Goal: Information Seeking & Learning: Find specific fact

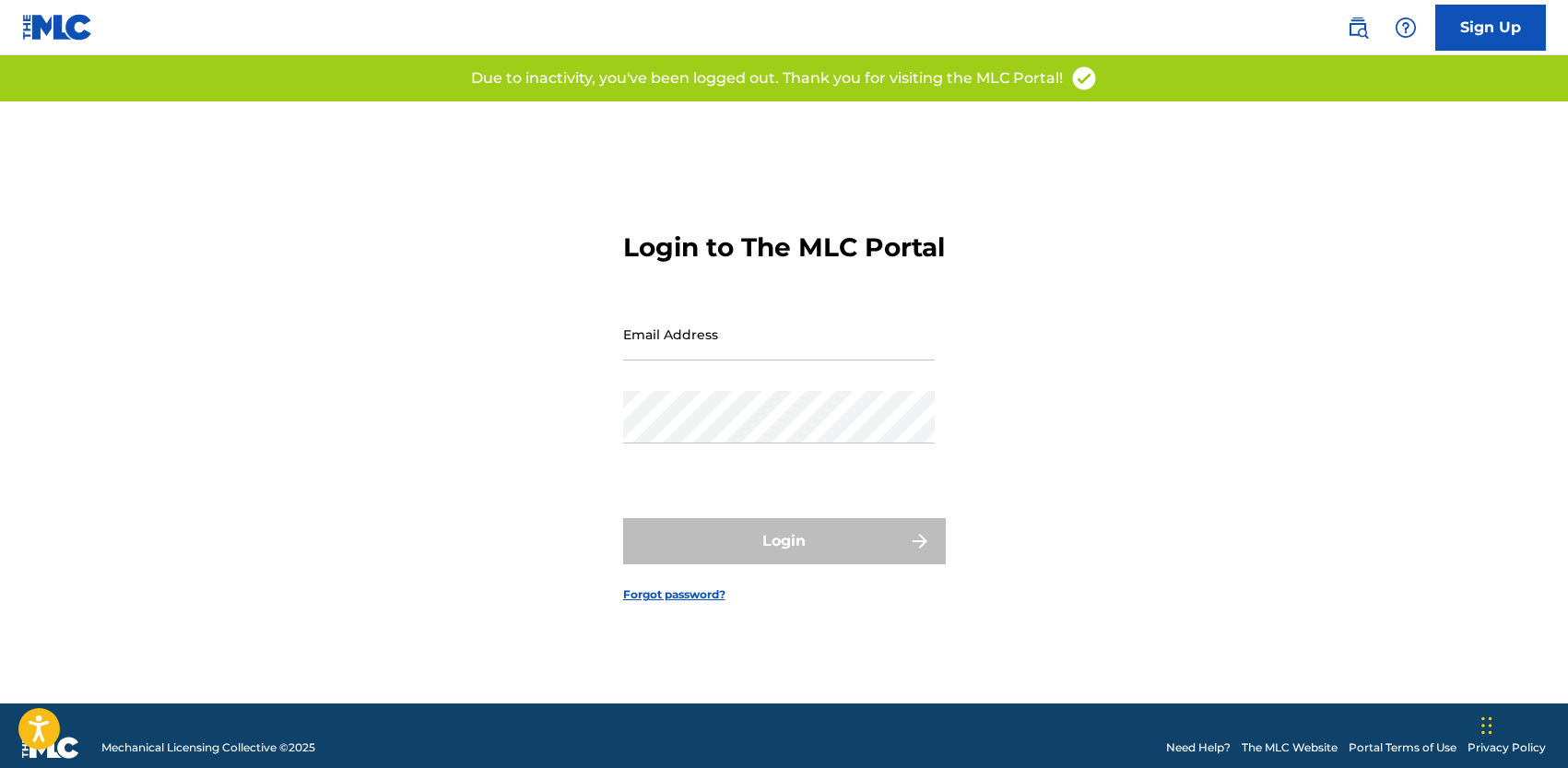
click at [669, 349] on input "Email Address" at bounding box center [779, 334] width 312 height 52
type input "[PERSON_NAME][EMAIL_ADDRESS][DOMAIN_NAME]"
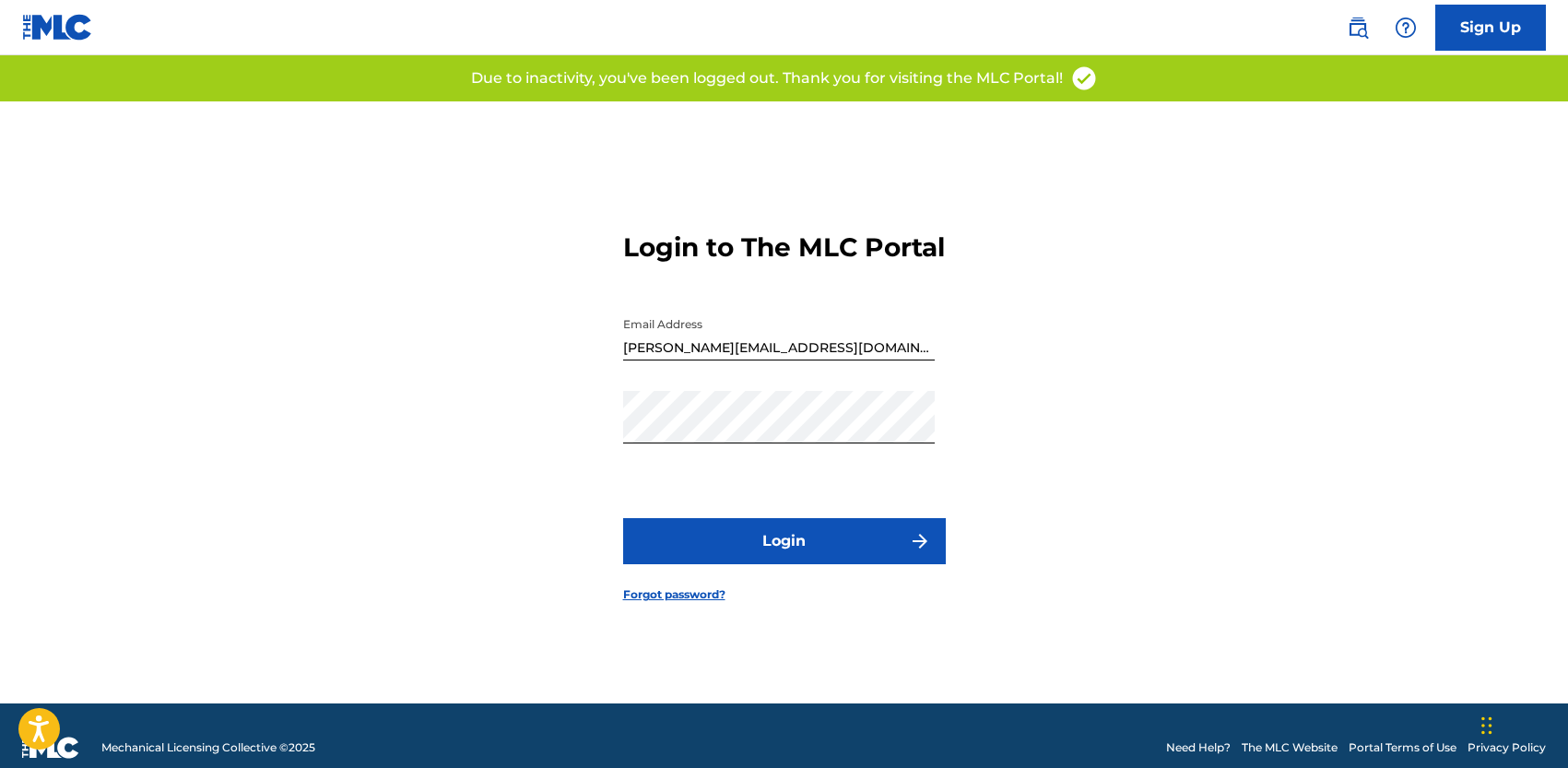
click at [768, 558] on button "Login" at bounding box center [784, 541] width 323 height 46
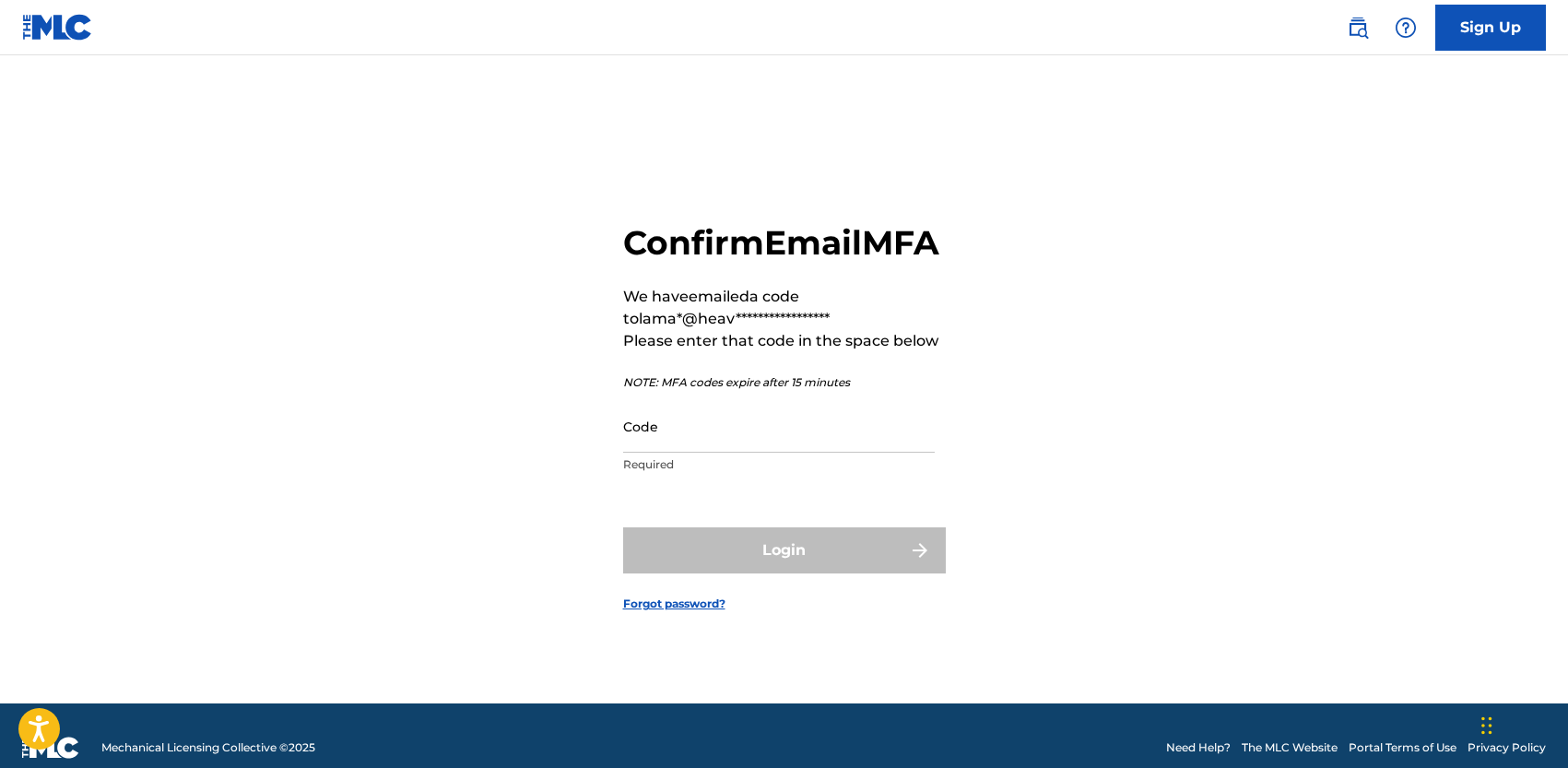
click at [819, 453] on input "Code" at bounding box center [779, 425] width 312 height 52
paste input "606914"
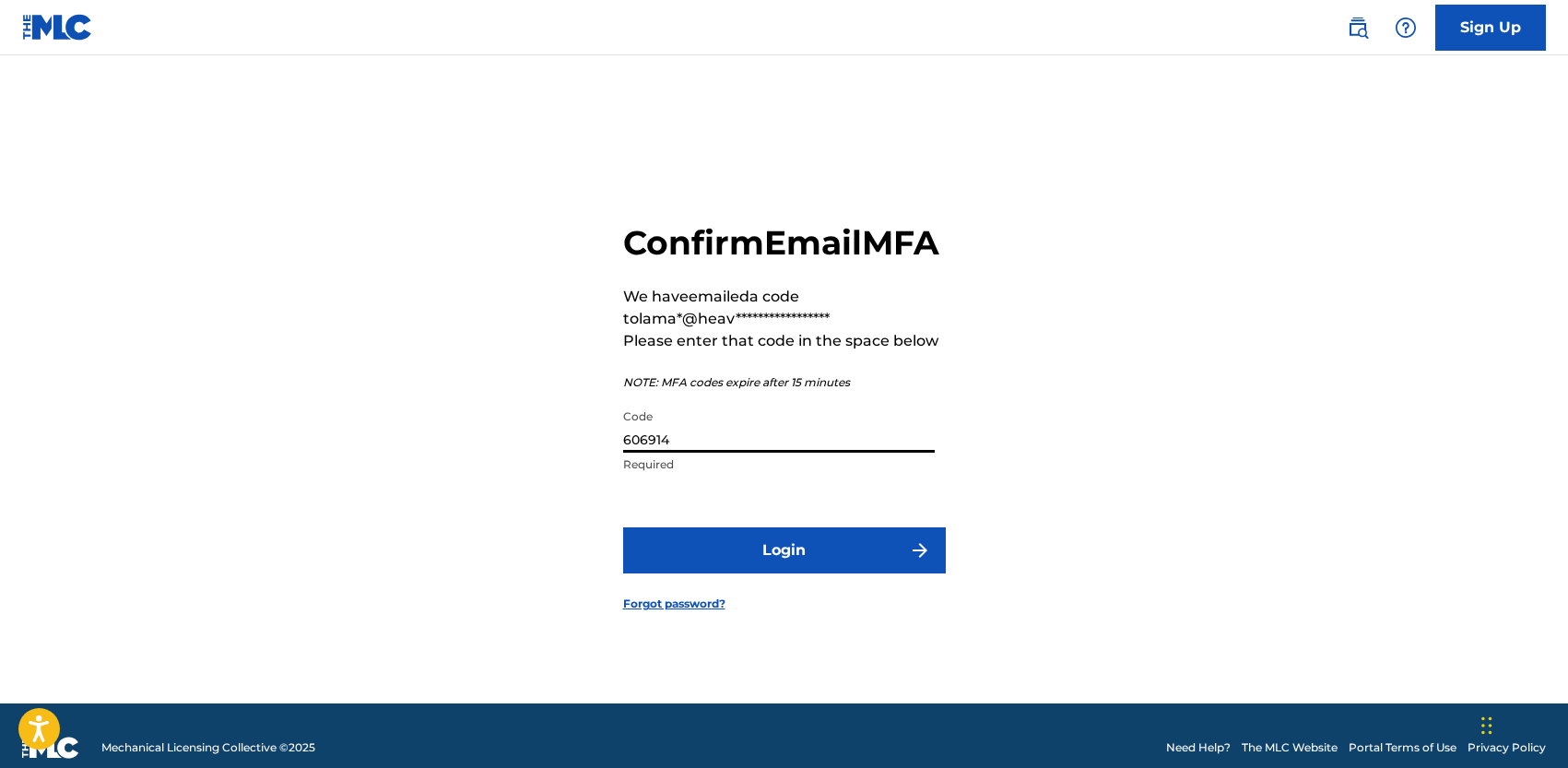
type input "606914"
click at [813, 560] on button "Login" at bounding box center [784, 550] width 323 height 46
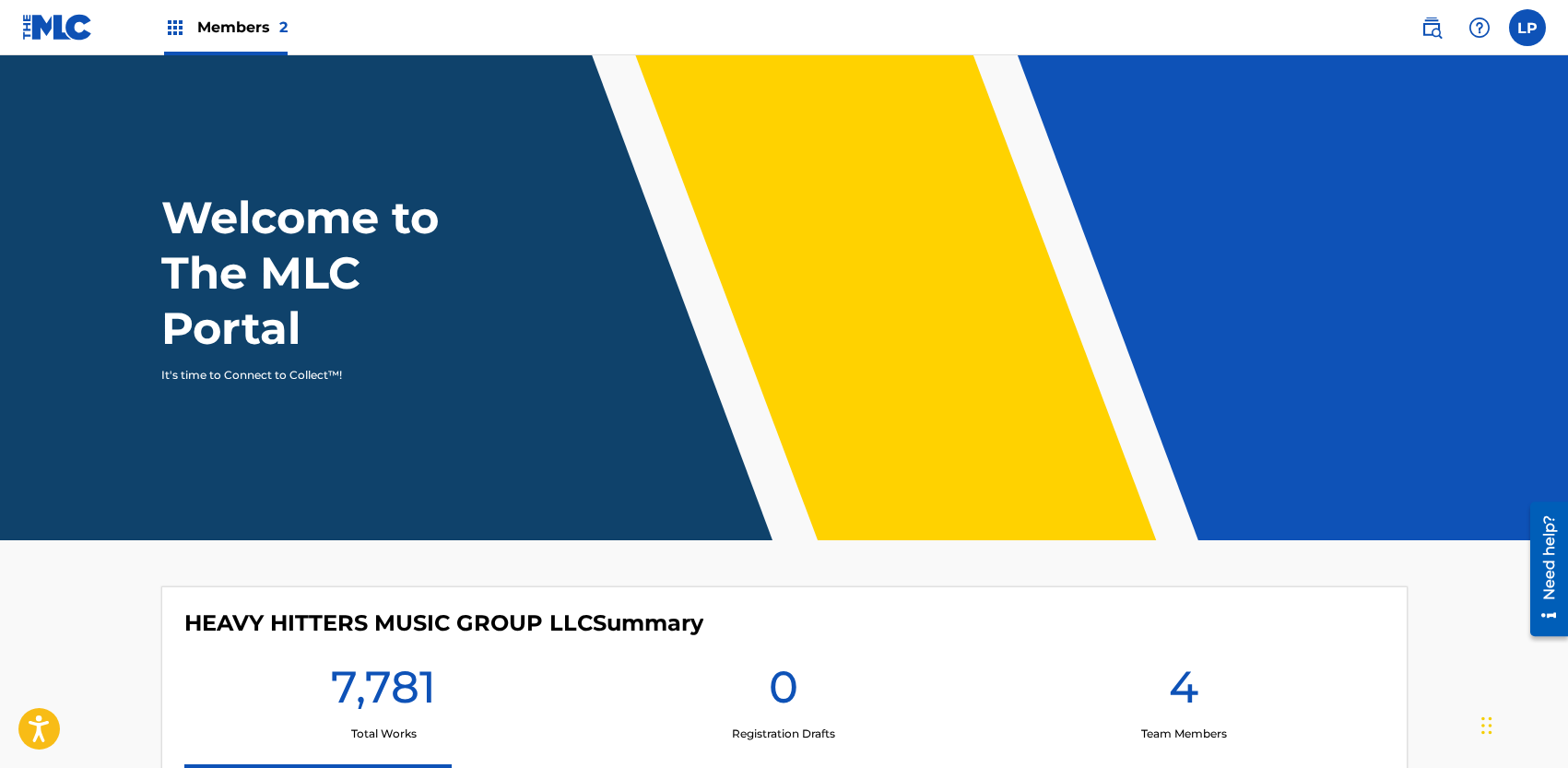
click at [233, 25] on span "Members 2" at bounding box center [242, 28] width 91 height 22
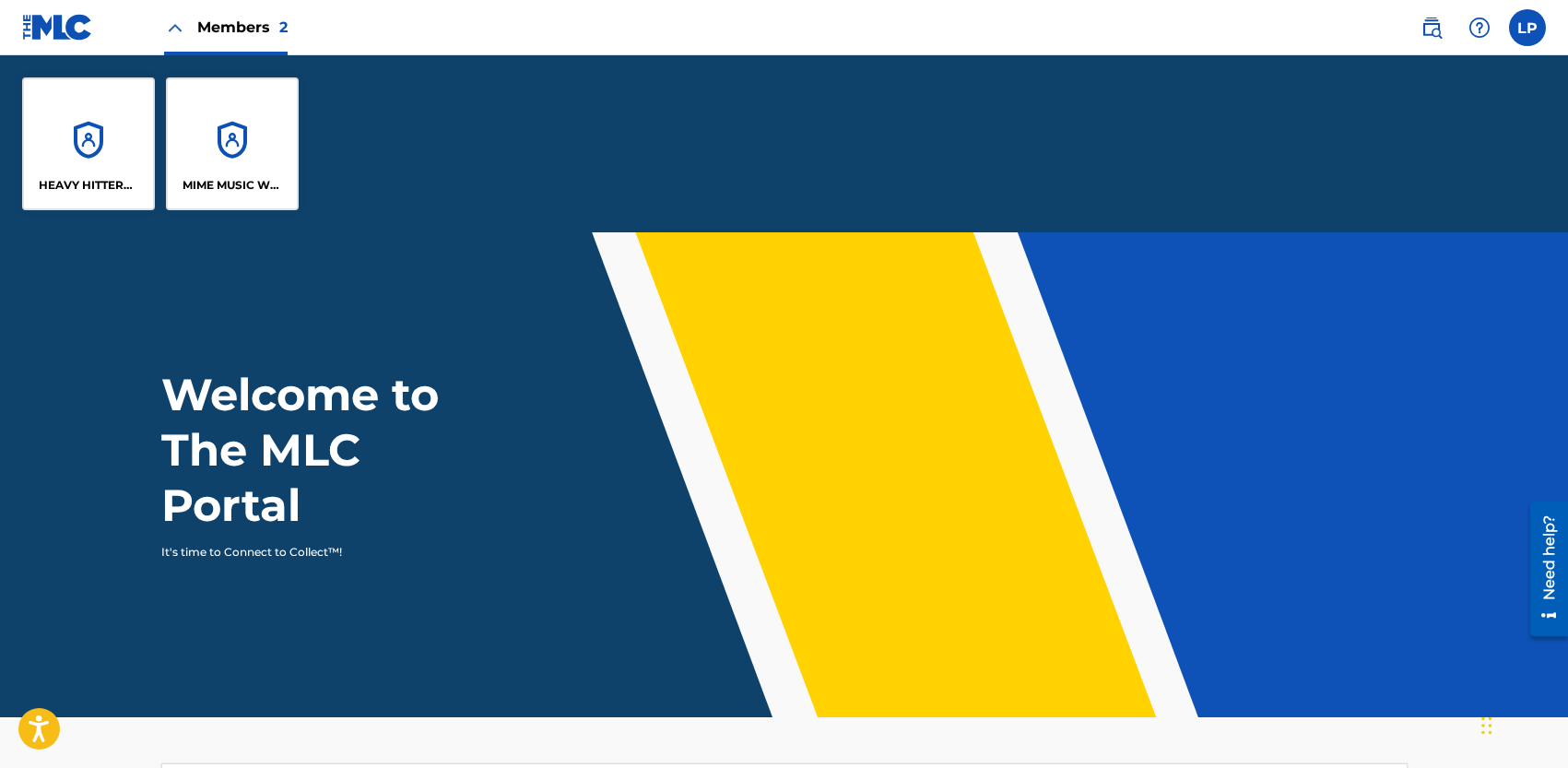
click at [237, 138] on div "MIME MUSIC WORLDWIDE" at bounding box center [232, 144] width 133 height 133
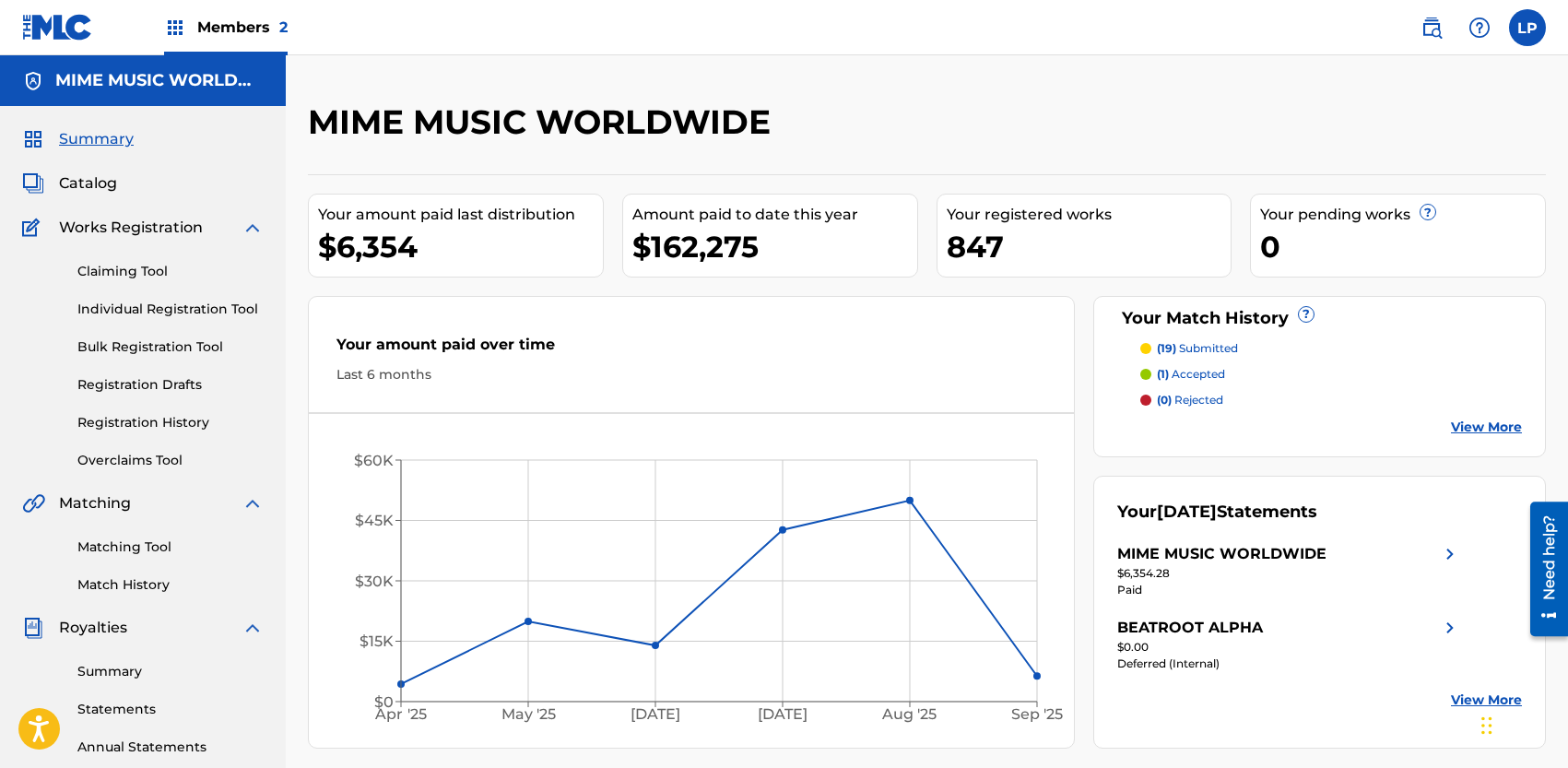
click at [101, 196] on div "Summary Catalog Works Registration Claiming Tool Individual Registration Tool B…" at bounding box center [143, 581] width 285 height 949
click at [96, 186] on span "Catalog" at bounding box center [88, 183] width 58 height 22
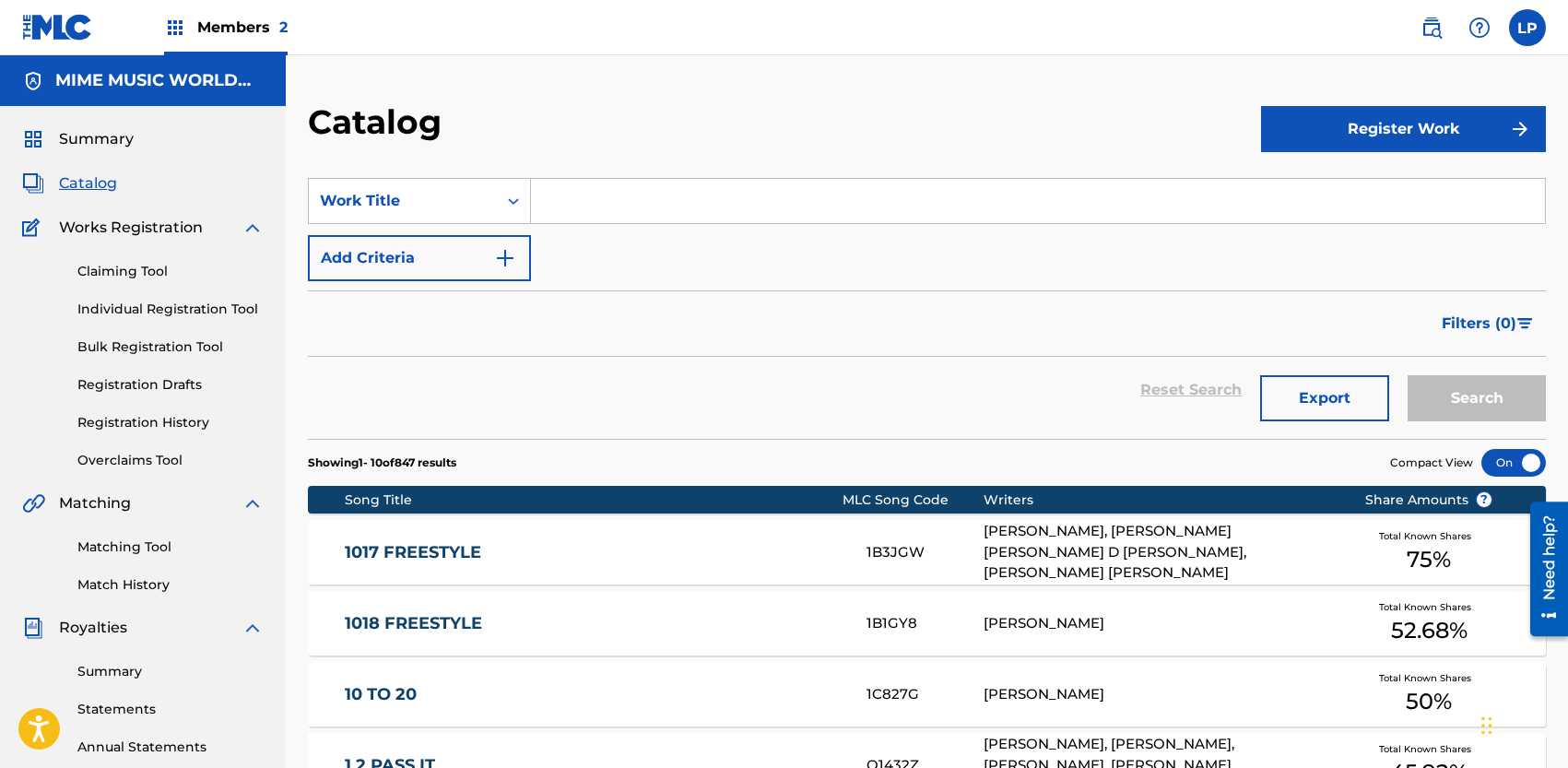
click at [574, 202] on input "Search Form" at bounding box center [1037, 201] width 1014 height 44
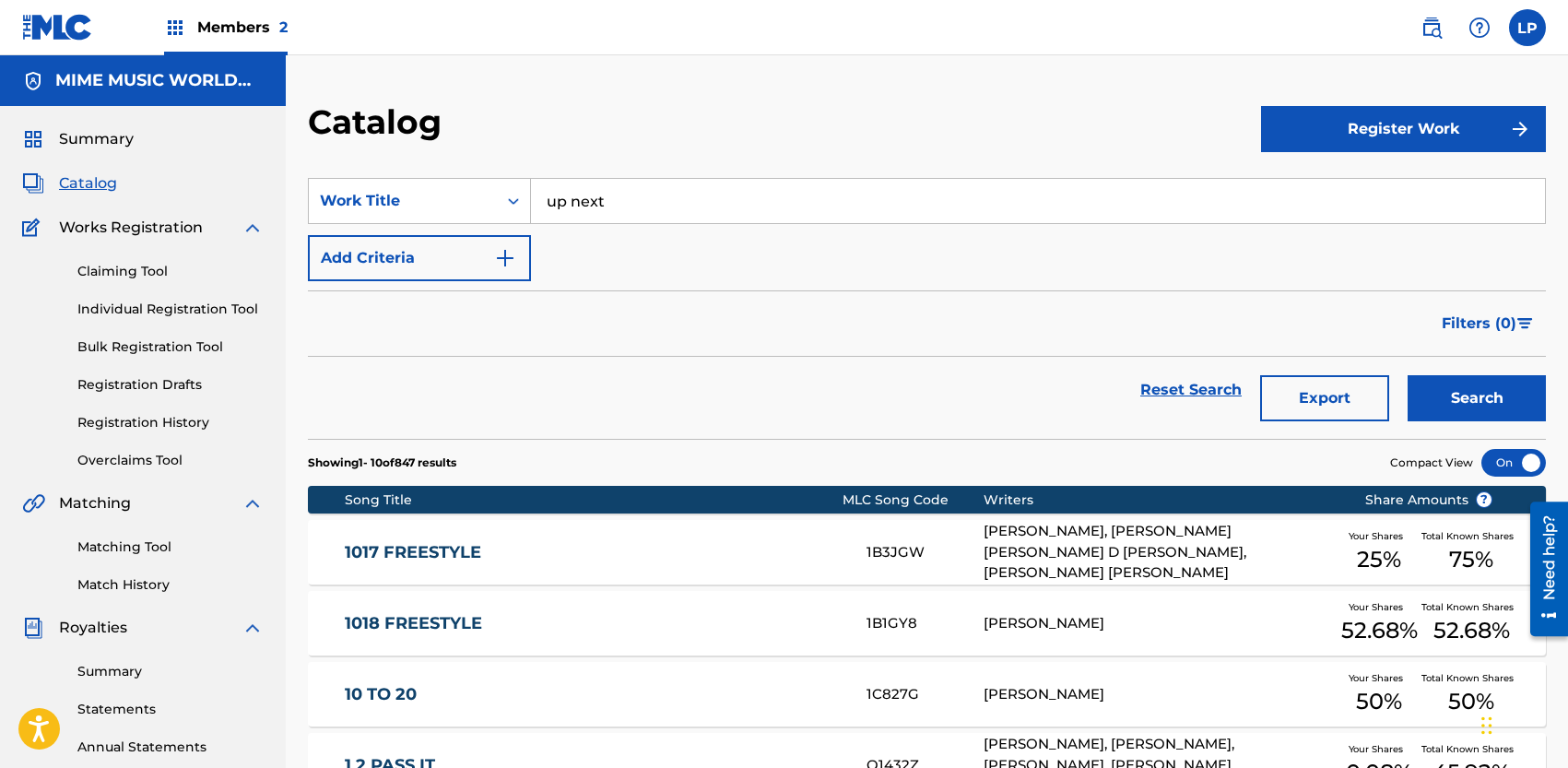
type input "up next"
click at [1408, 375] on button "Search" at bounding box center [1476, 398] width 138 height 46
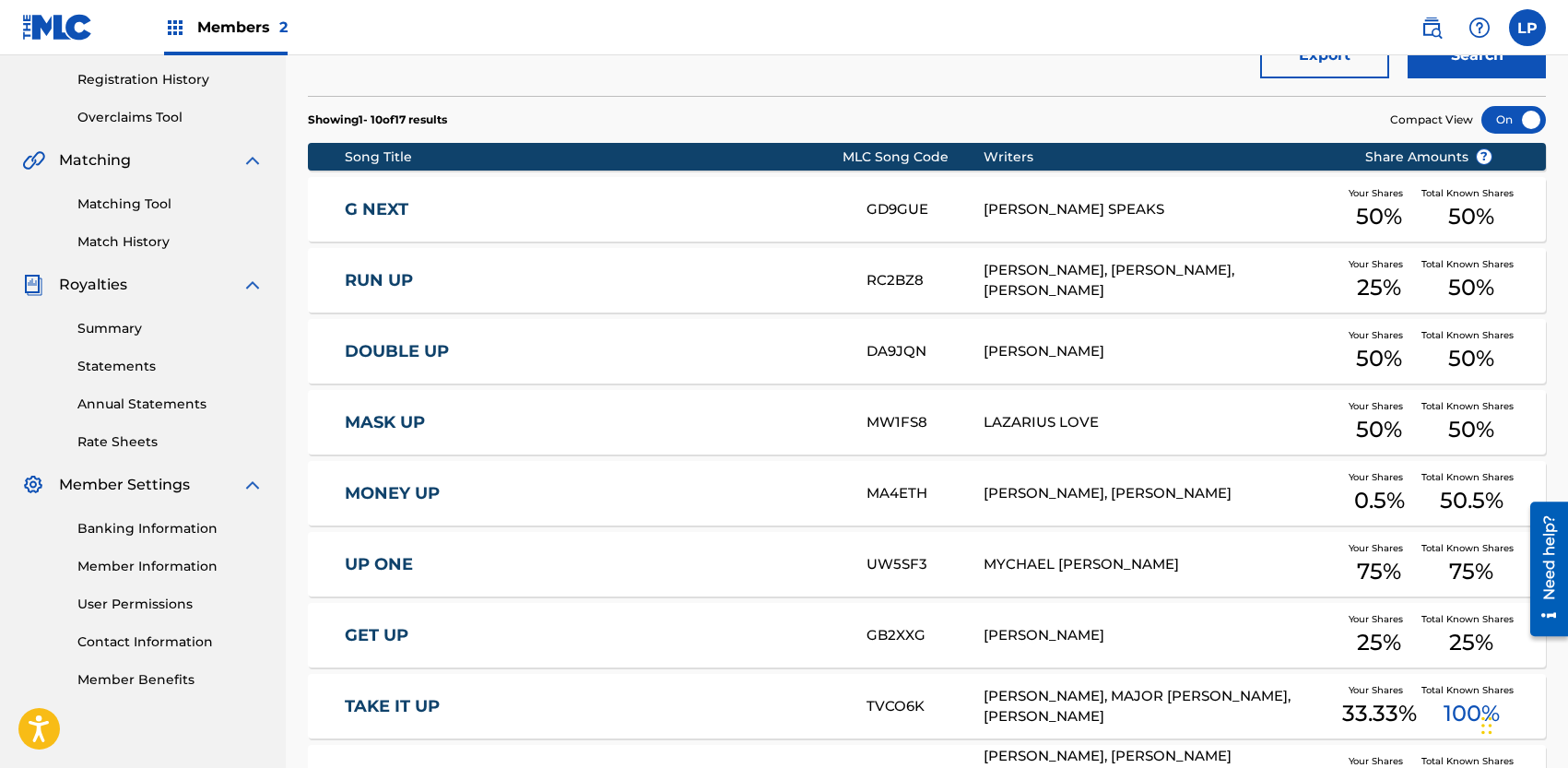
scroll to position [628, 0]
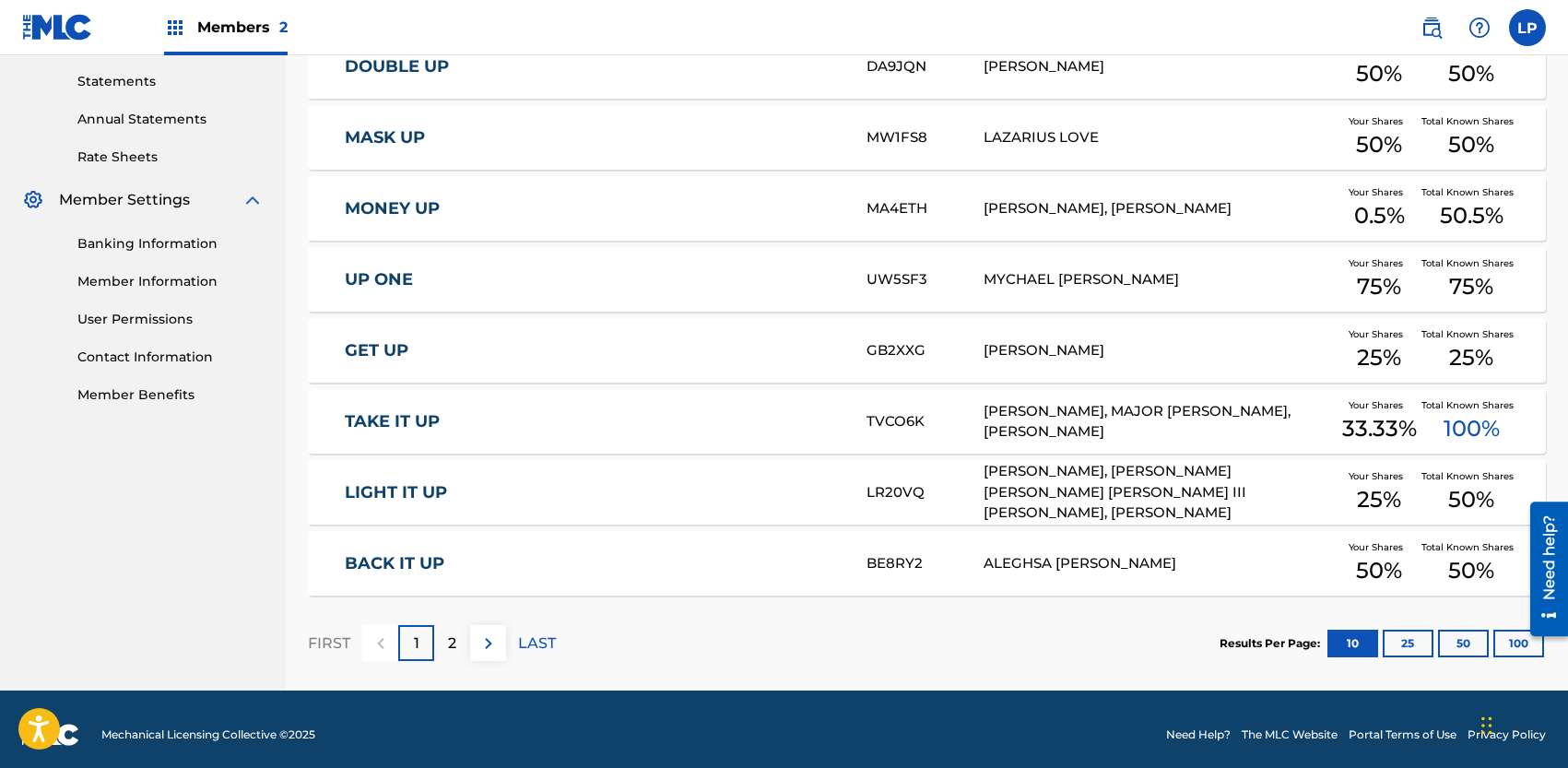
click at [468, 632] on div "2" at bounding box center [452, 643] width 36 height 36
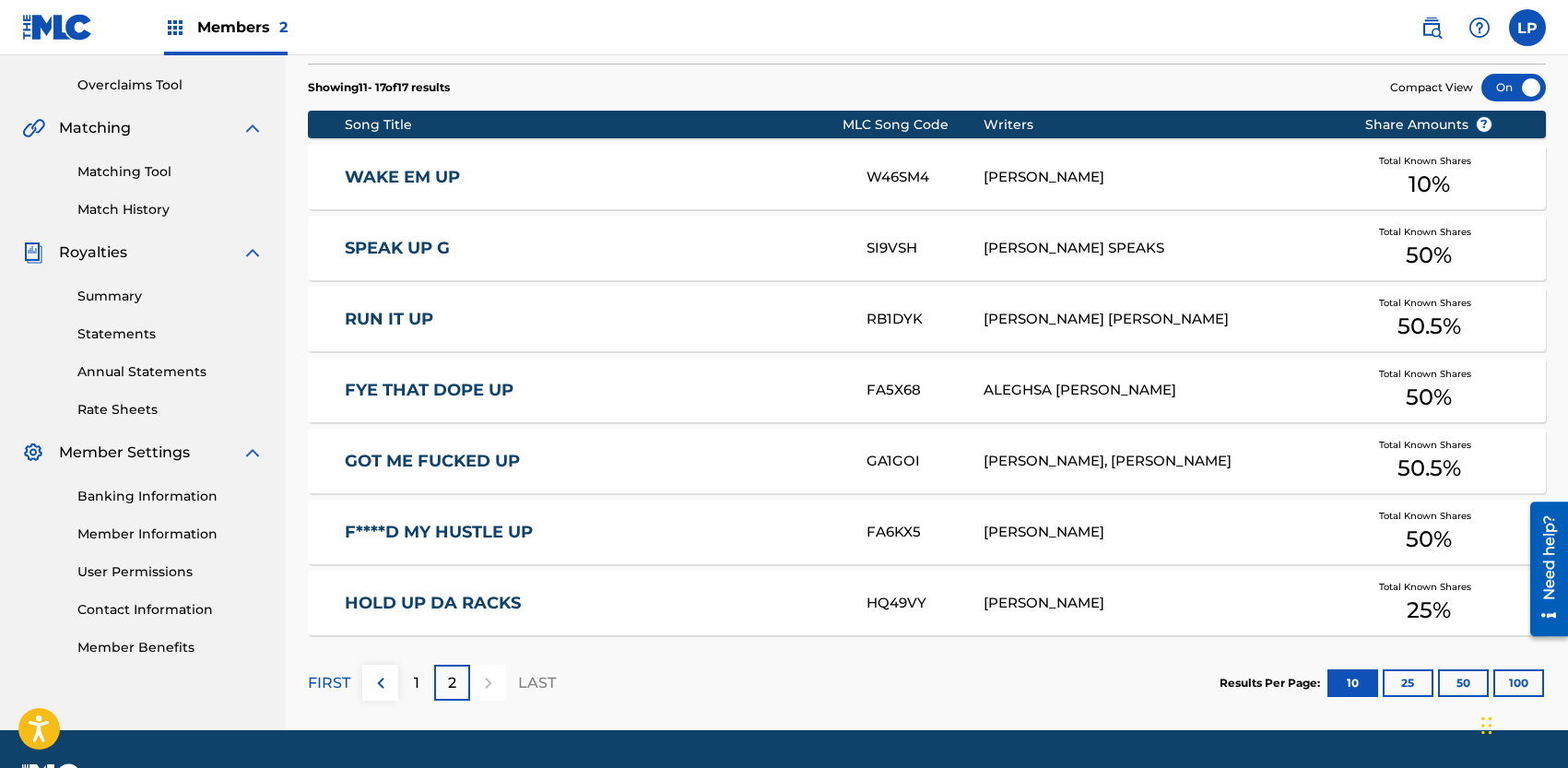
scroll to position [426, 0]
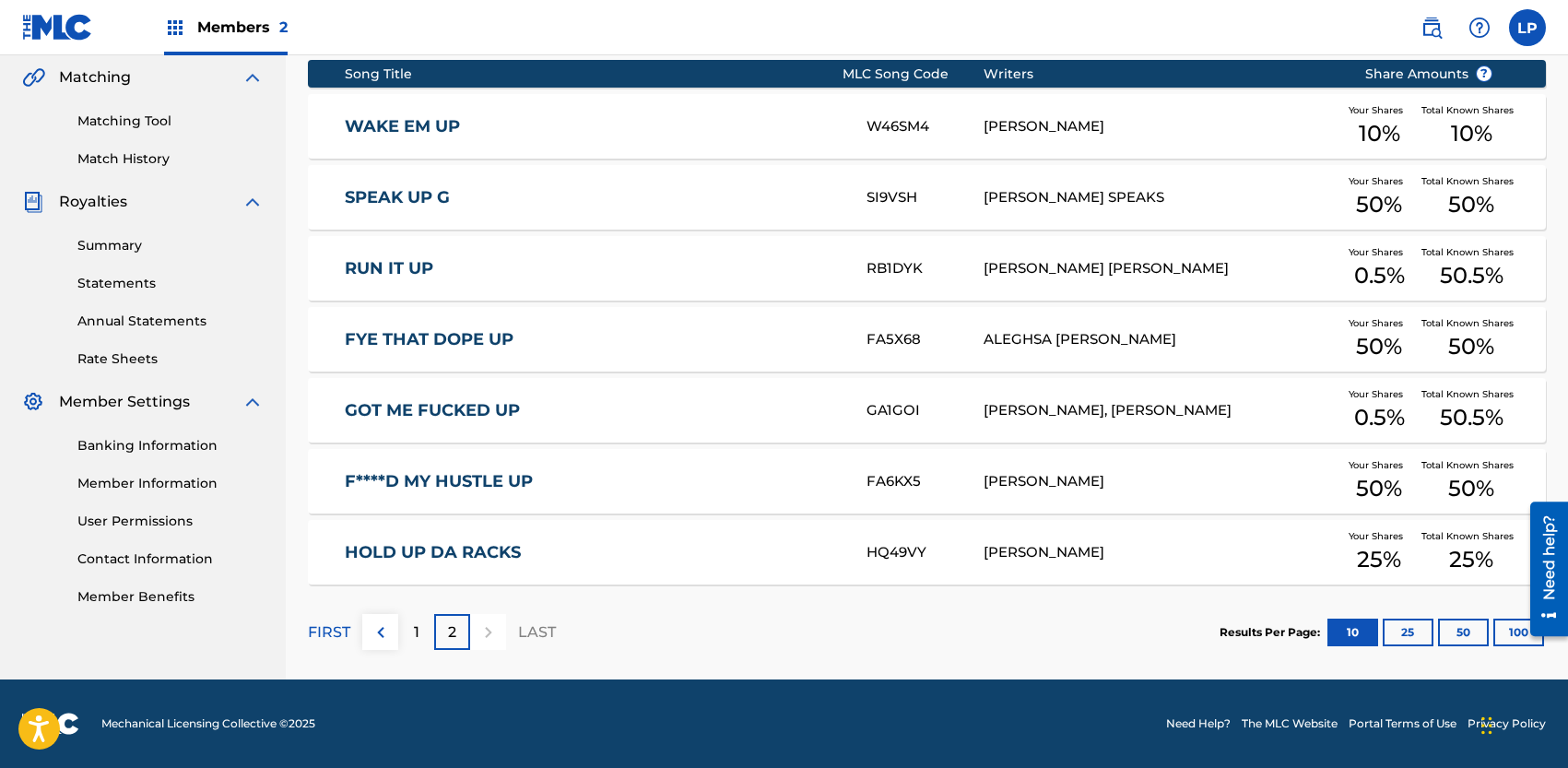
click at [419, 623] on div "1" at bounding box center [416, 632] width 36 height 36
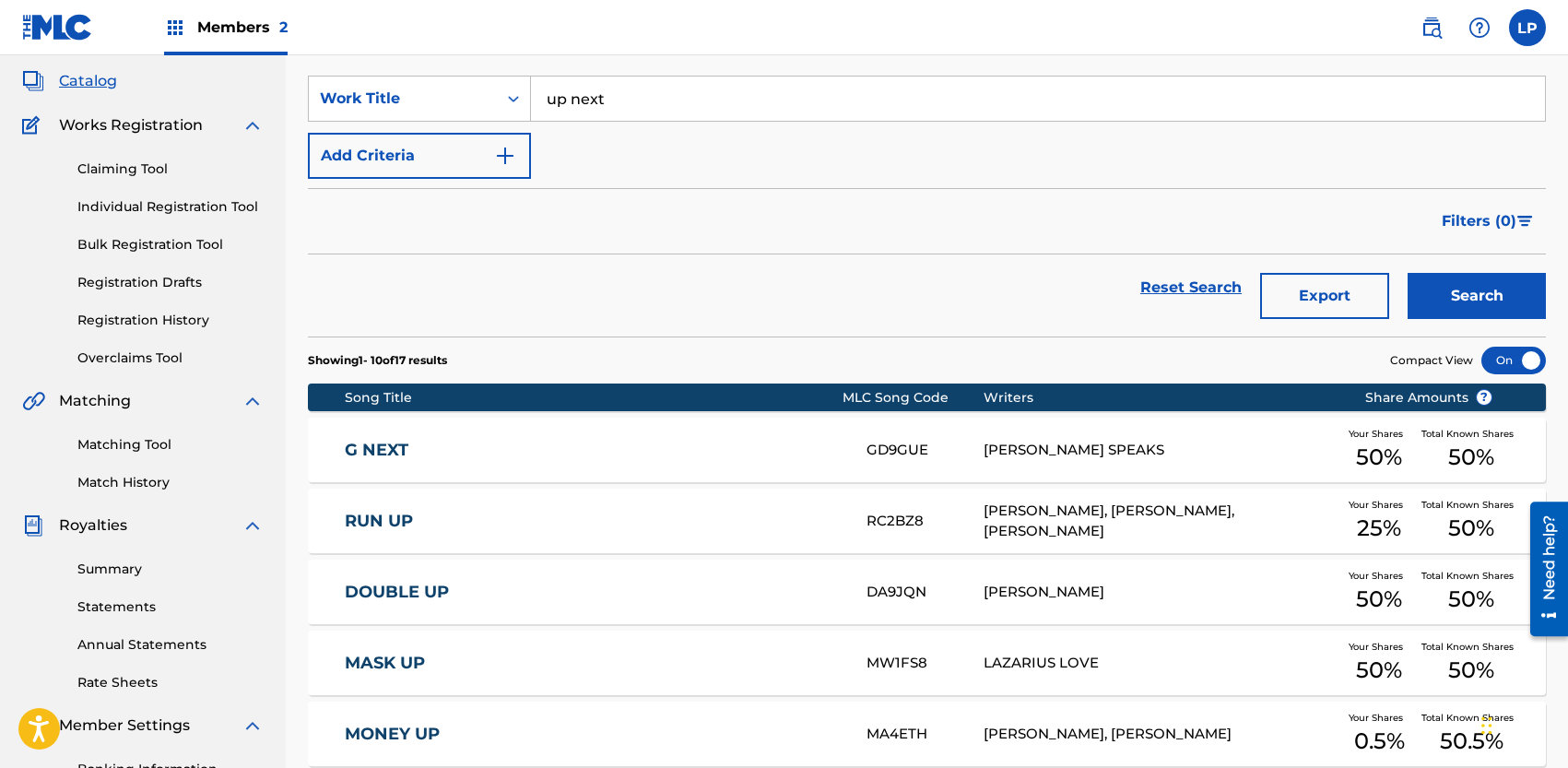
scroll to position [0, 0]
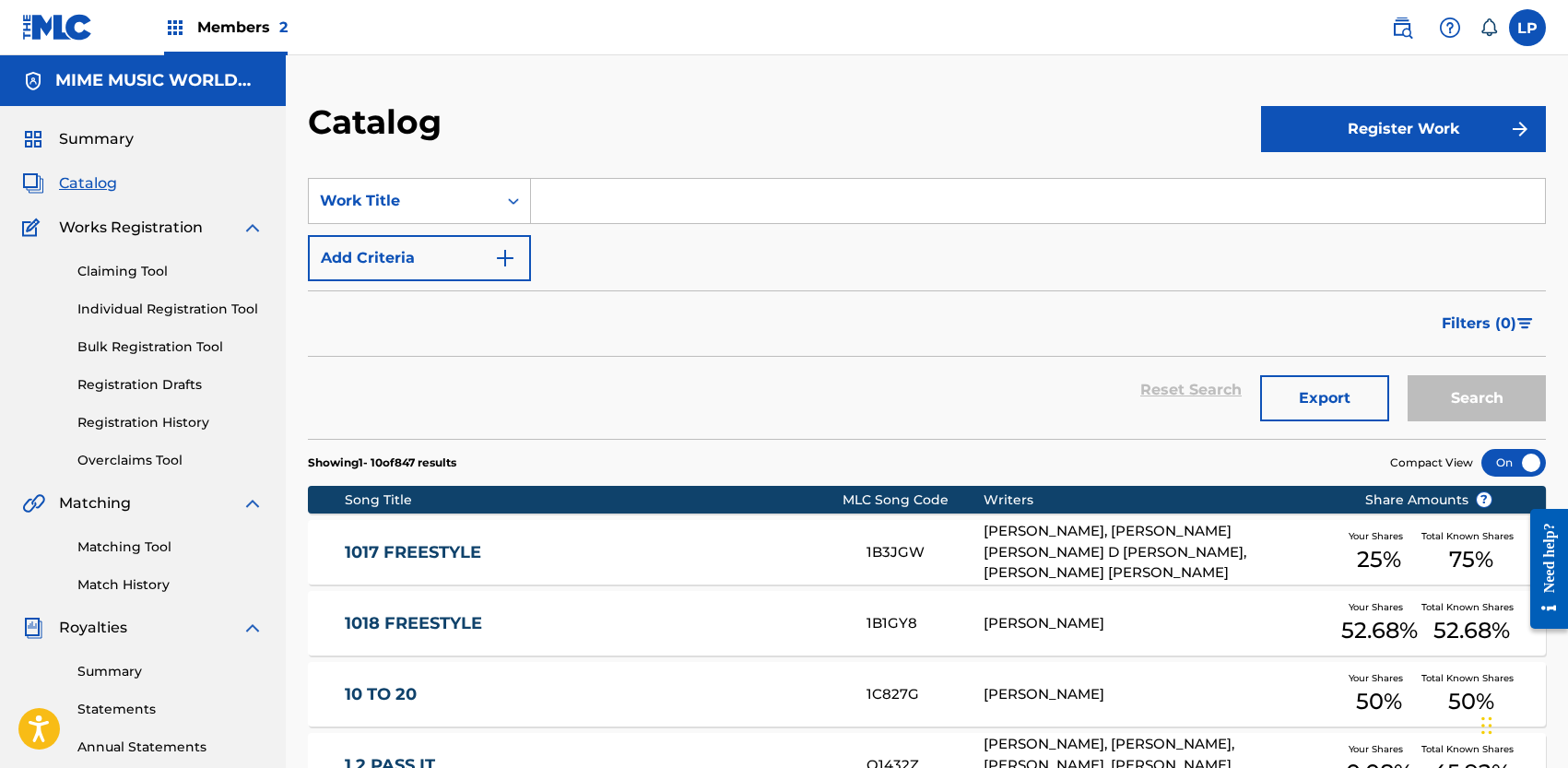
click at [604, 212] on input "Search Form" at bounding box center [1037, 201] width 1014 height 44
click at [1408, 375] on button "Search" at bounding box center [1476, 398] width 138 height 46
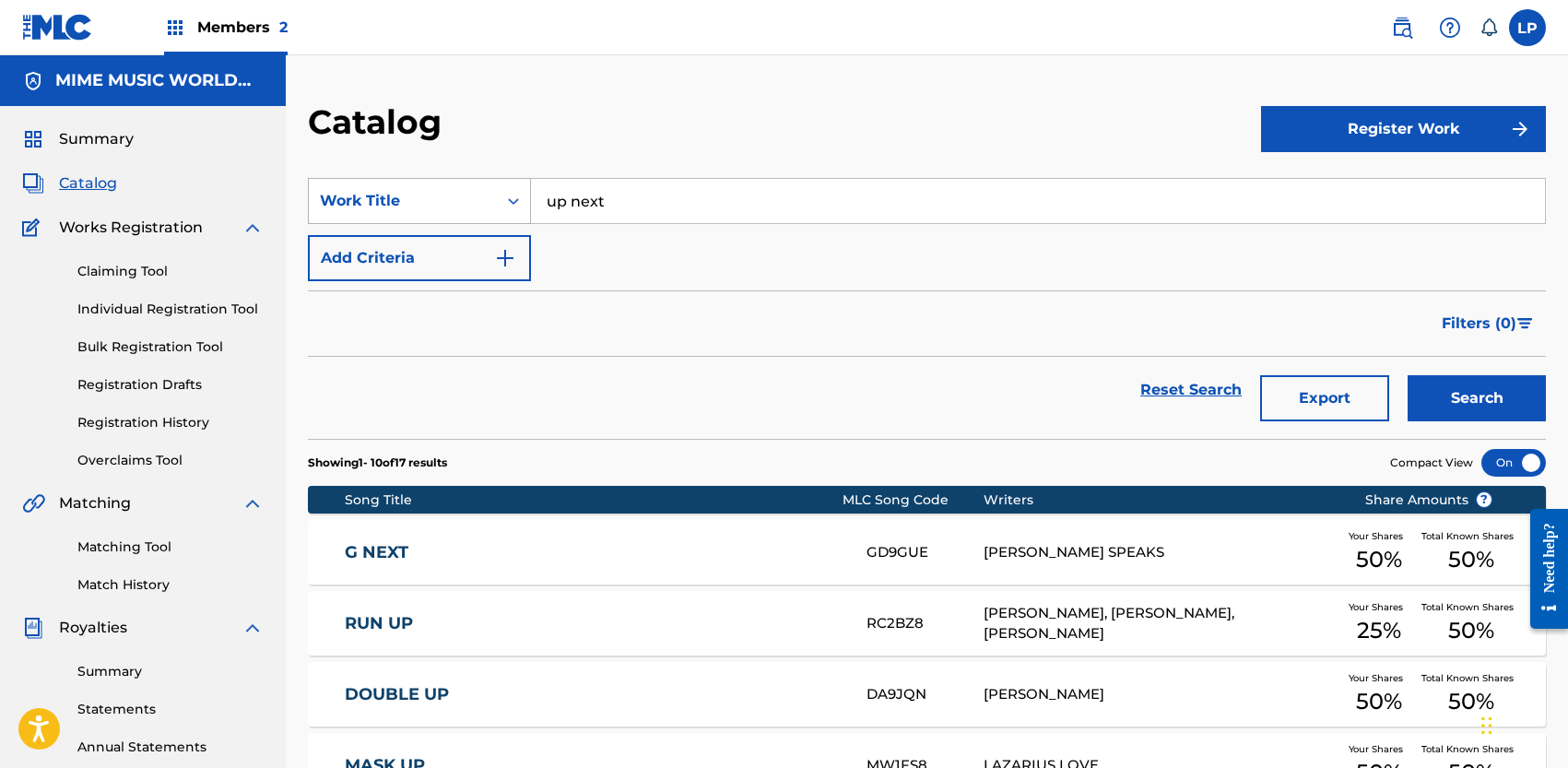
click at [486, 205] on div "Work Title" at bounding box center [403, 201] width 188 height 35
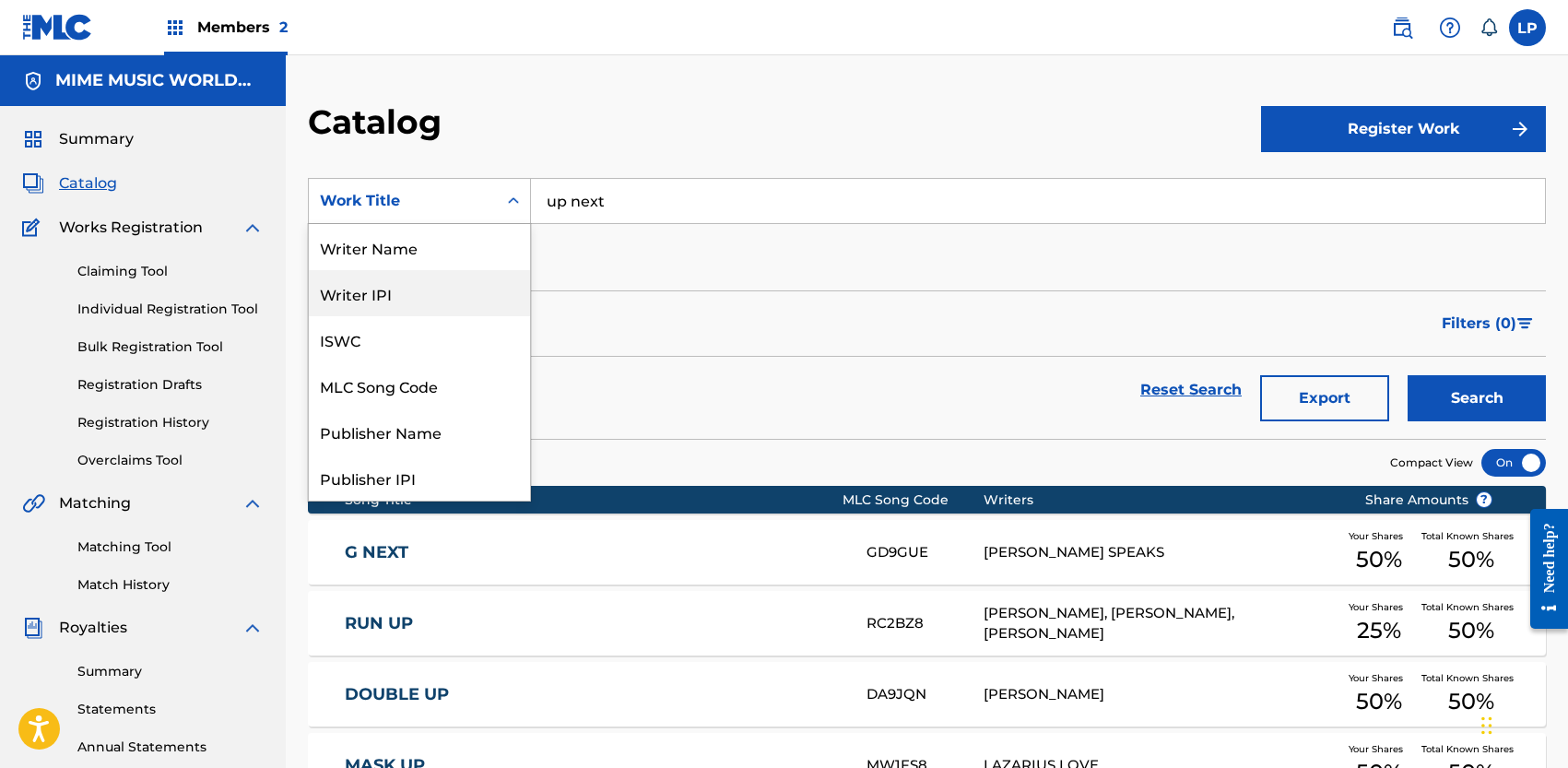
click at [721, 299] on div "Filters ( 0 )" at bounding box center [927, 323] width 1238 height 66
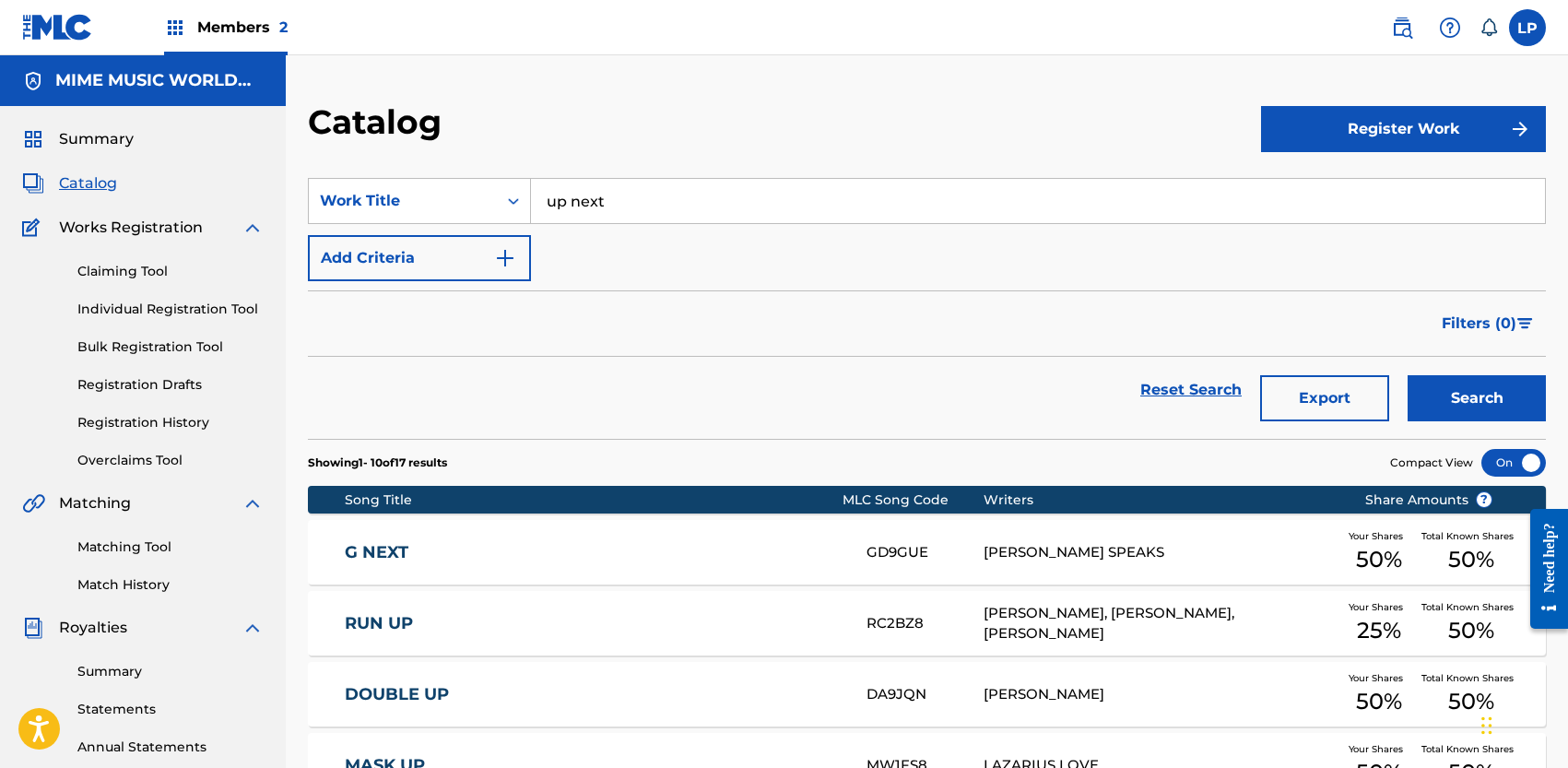
click at [642, 220] on input "up next" at bounding box center [1037, 201] width 1014 height 44
click at [645, 239] on span "na be famous" at bounding box center [674, 242] width 103 height 18
type input "don't wanna be famous"
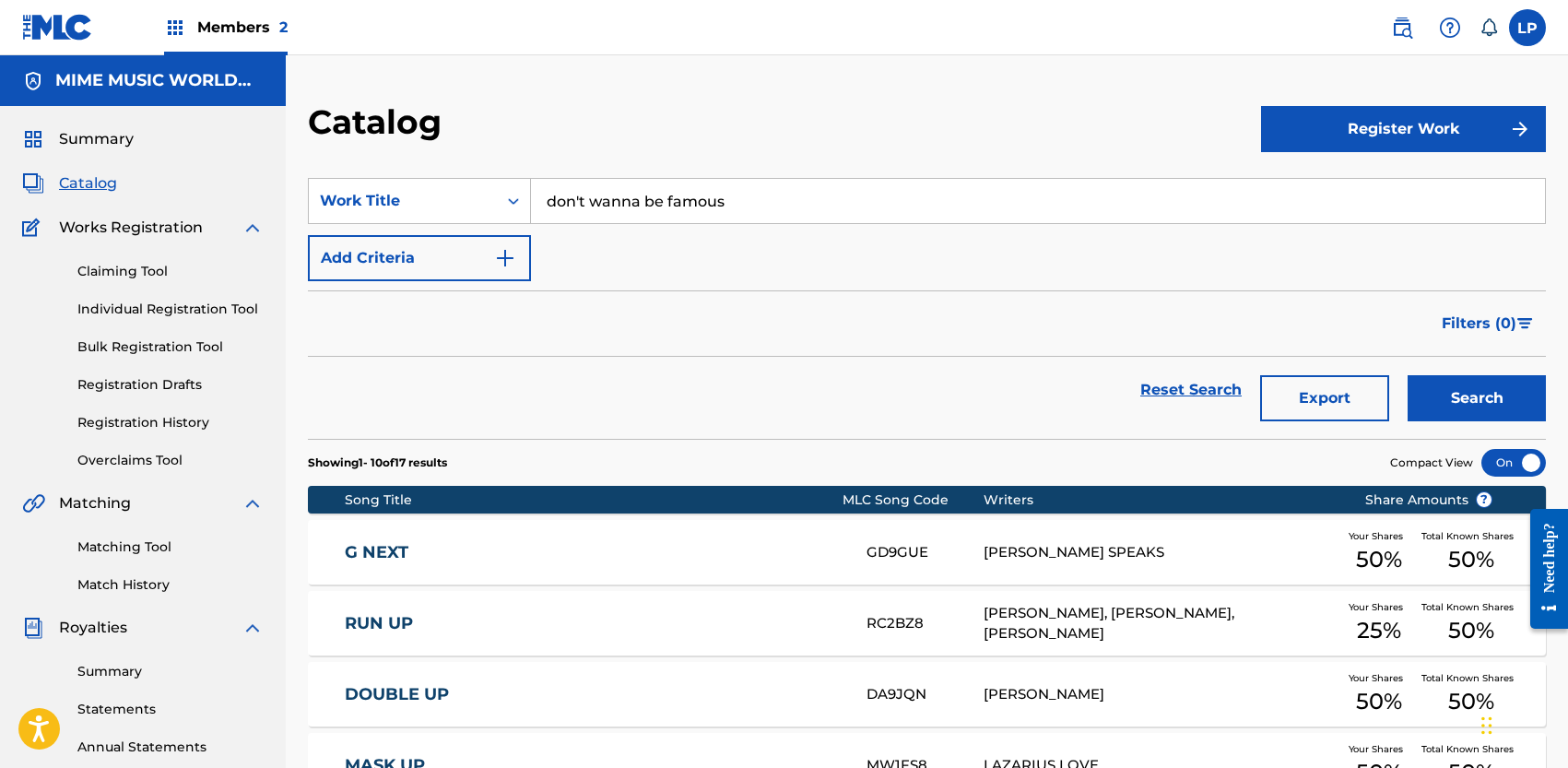
click at [1512, 400] on button "Search" at bounding box center [1476, 398] width 138 height 46
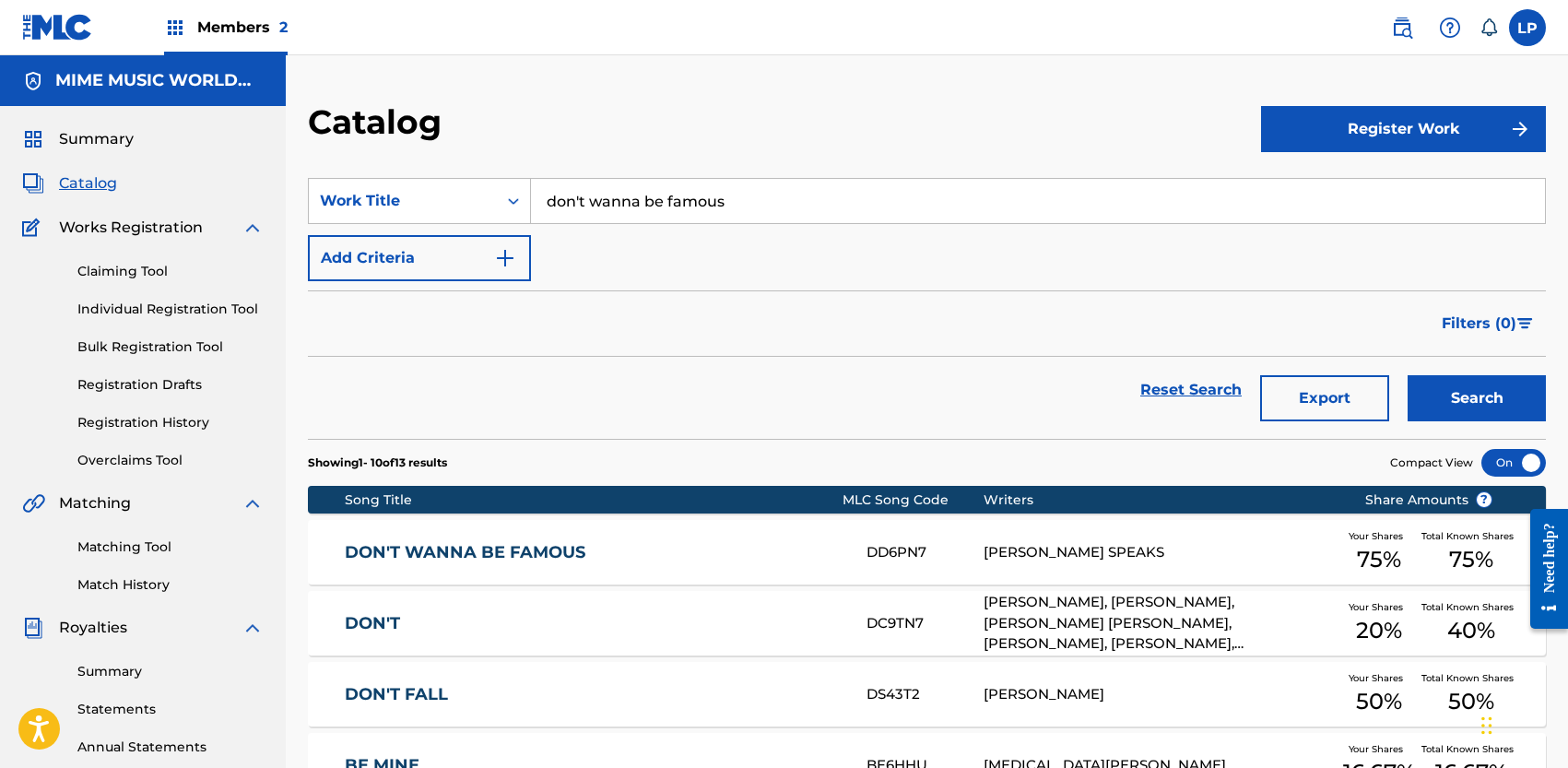
click at [637, 532] on div "DON'T WANNA BE FAMOUS DD6PN7 [PERSON_NAME] SPEAKS Your Shares 75 % Total Known …" at bounding box center [927, 552] width 1238 height 65
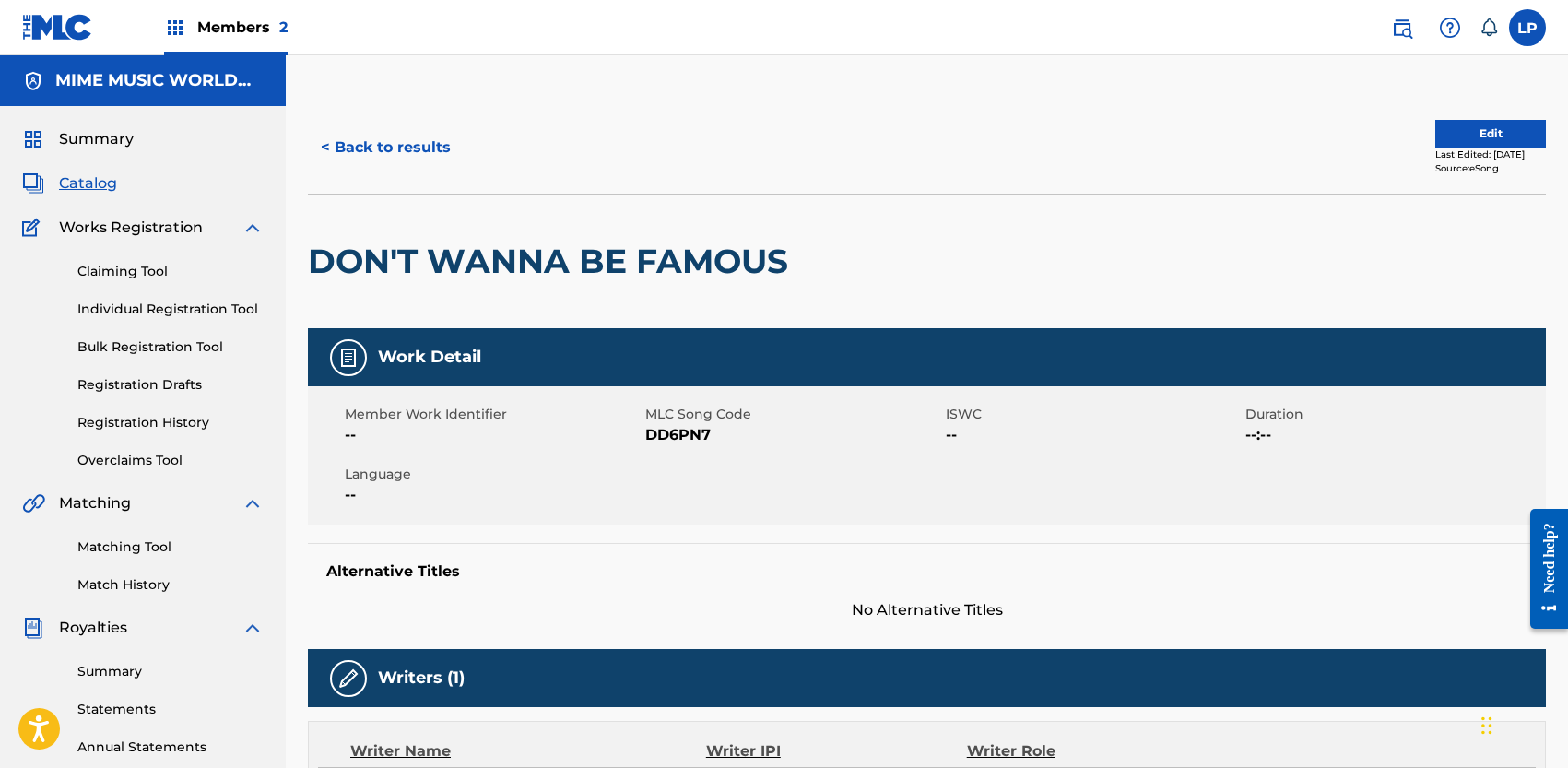
click at [383, 126] on button "< Back to results" at bounding box center [386, 147] width 156 height 46
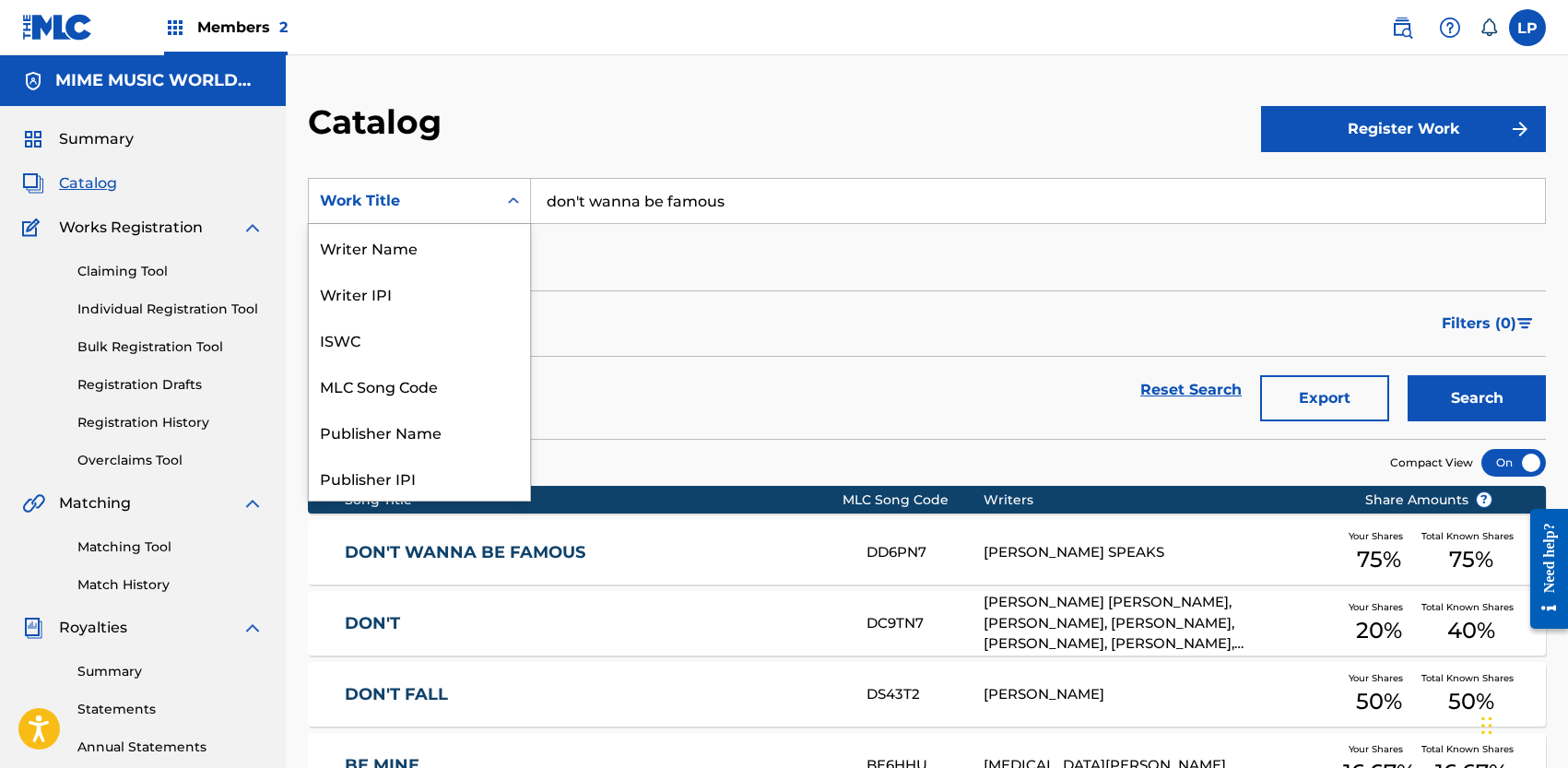
click at [416, 198] on div "Work Title" at bounding box center [403, 201] width 166 height 22
click at [432, 379] on div "MLC Song Code" at bounding box center [419, 385] width 221 height 46
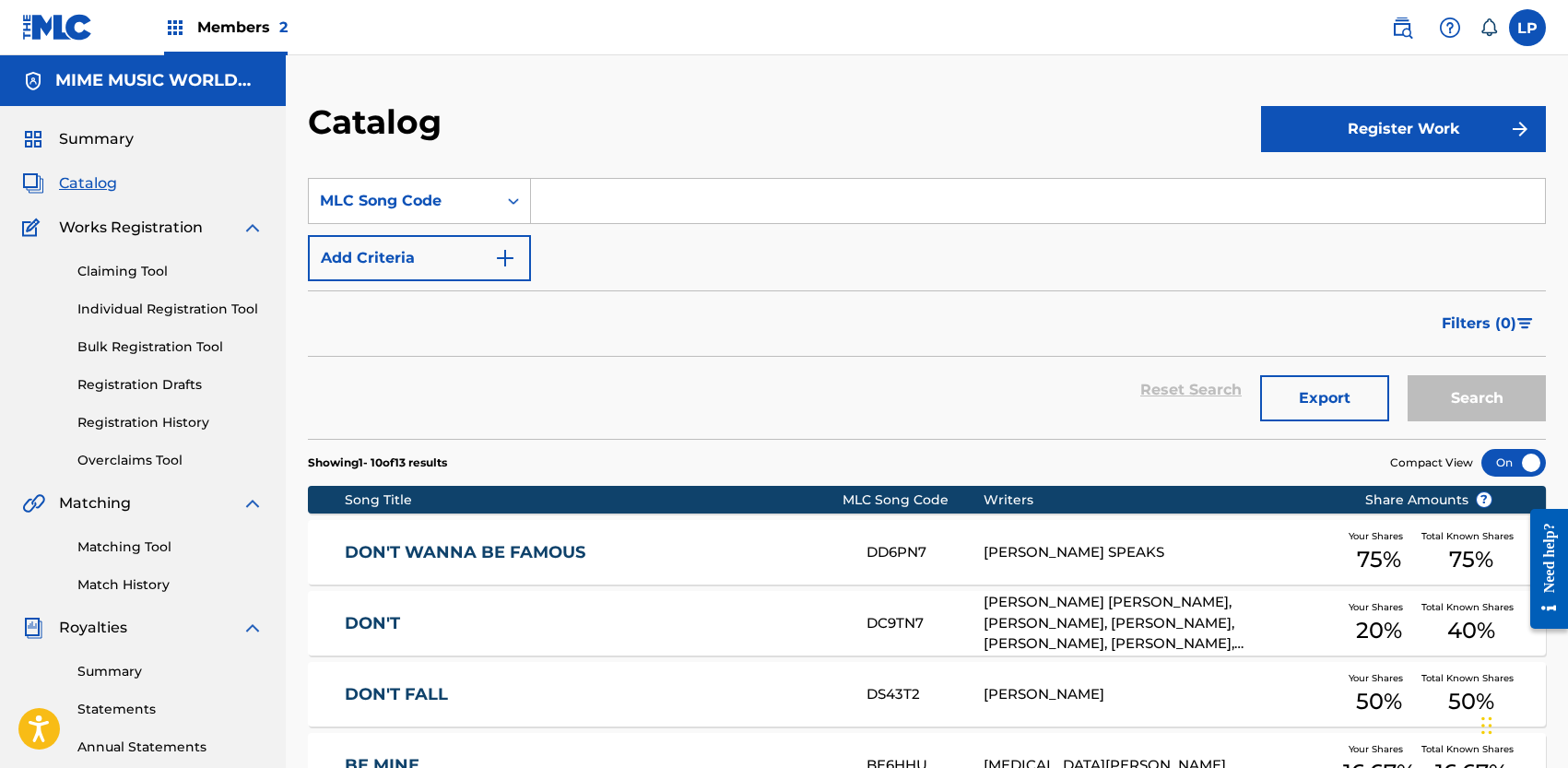
click at [630, 203] on input "Search Form" at bounding box center [1037, 201] width 1014 height 44
paste input "DC854U"
type input "DC854U"
click at [1413, 387] on button "Search" at bounding box center [1476, 398] width 138 height 46
